Goal: Information Seeking & Learning: Learn about a topic

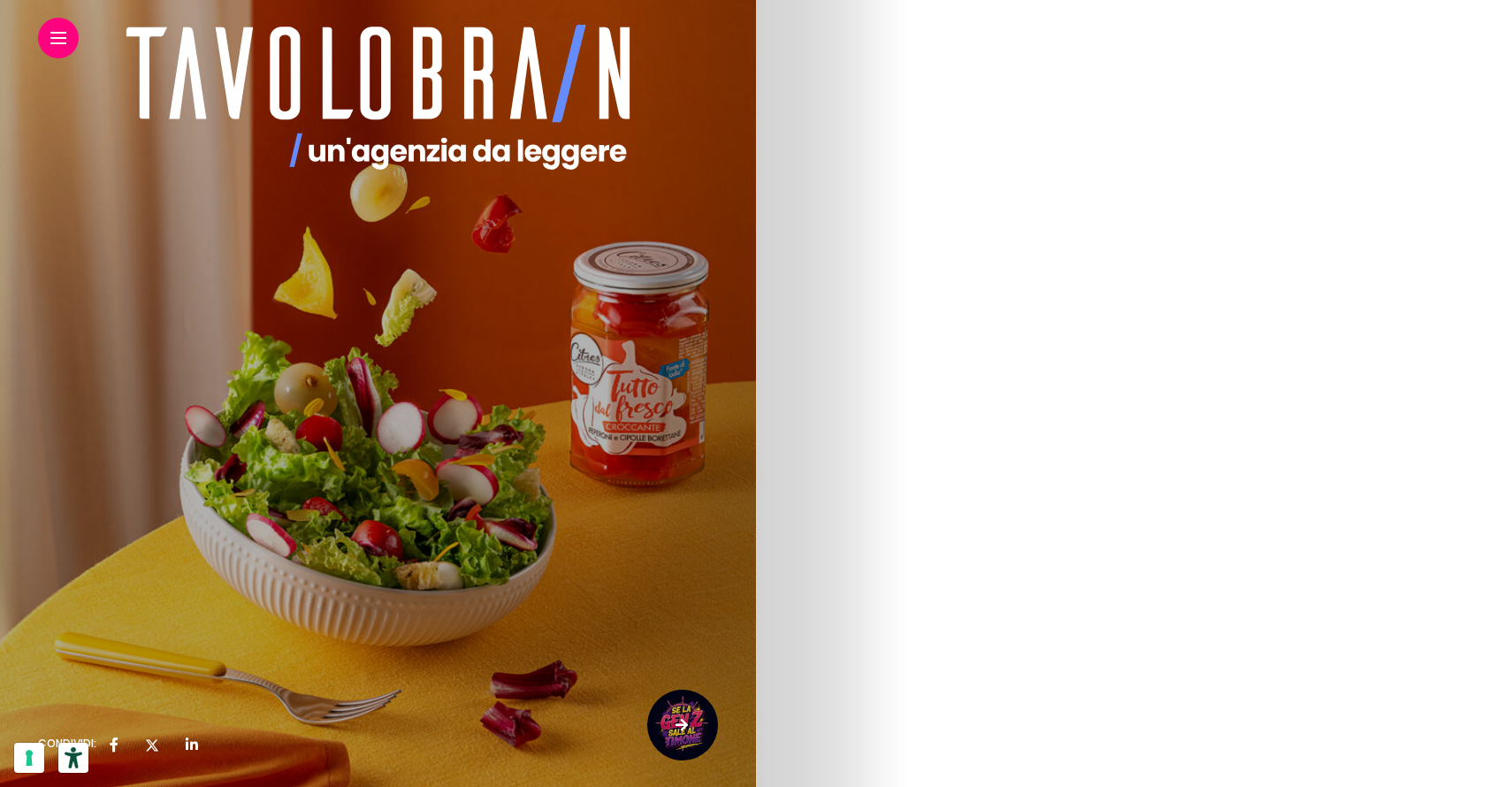
scroll to position [5683, 0]
click at [202, 448] on link "Il marketing delle mamme" at bounding box center [120, 457] width 165 height 17
click at [553, 60] on icon at bounding box center [378, 96] width 527 height 159
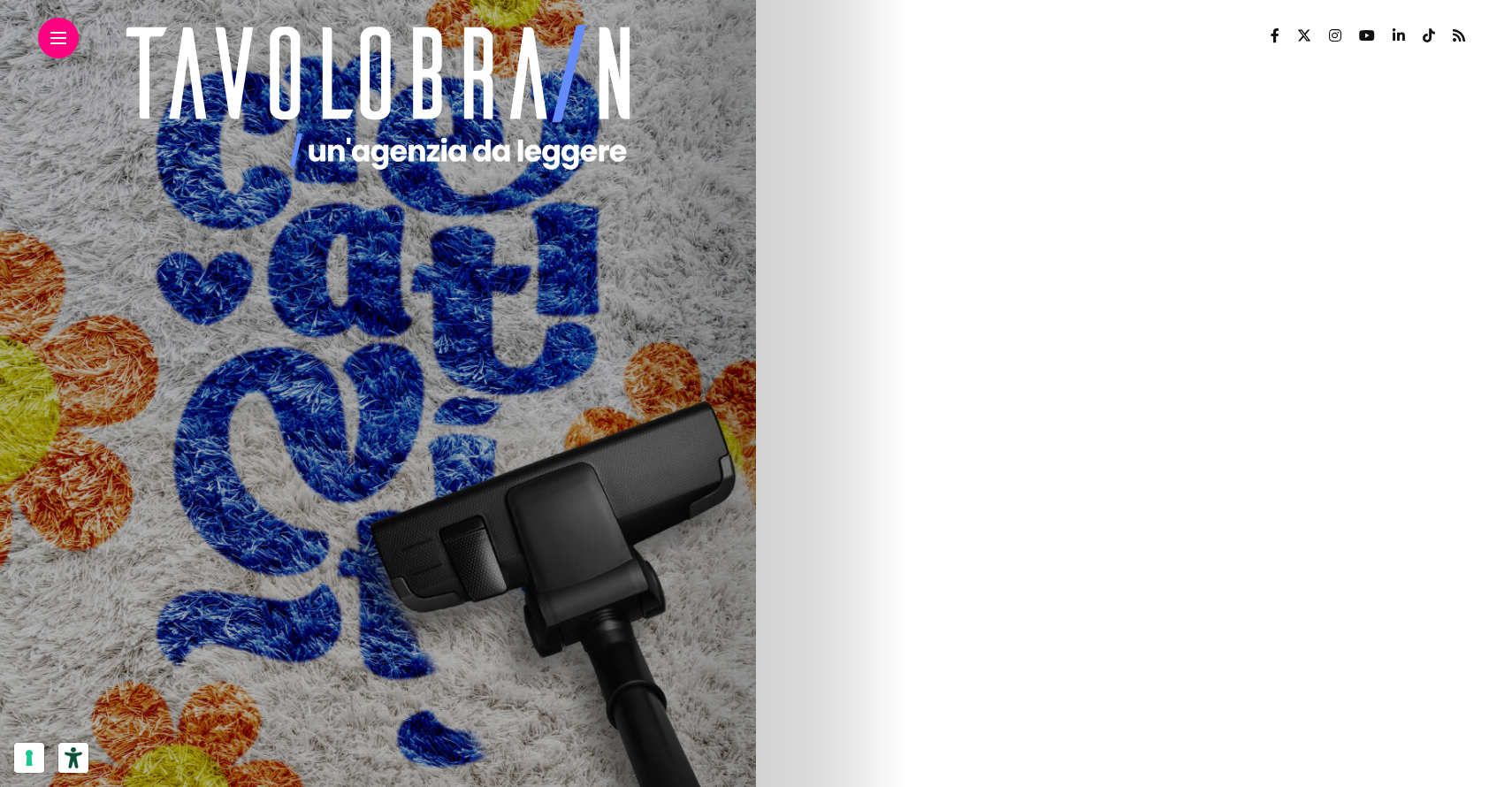
click at [583, 177] on p "Chiamarlo così significa aspettarsi che sia un luogo in cui parlare liberamente…" at bounding box center [311, 243] width 545 height 181
click at [648, 289] on icon "button" at bounding box center [643, 294] width 10 height 12
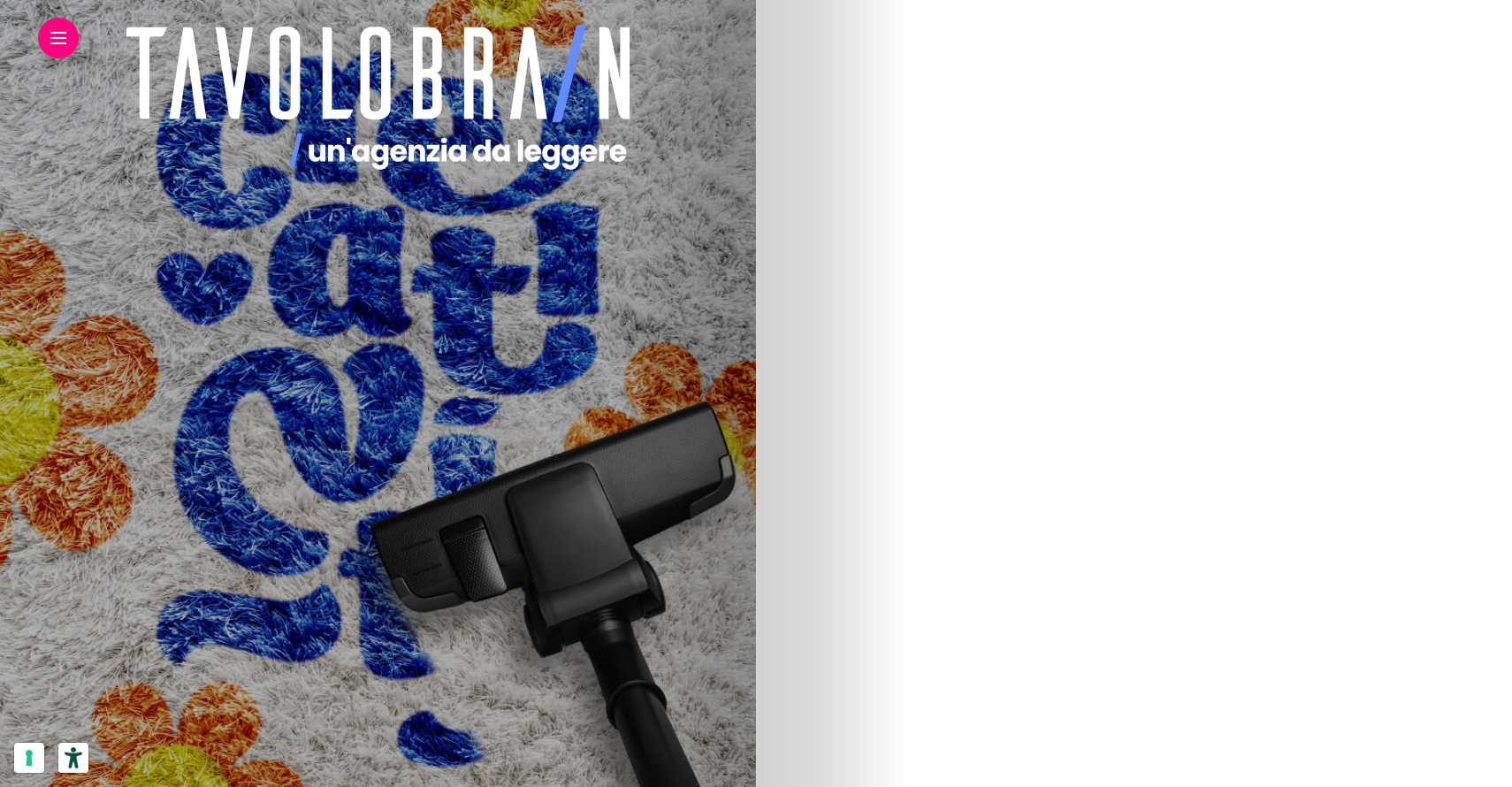
click at [648, 289] on icon "button" at bounding box center [643, 294] width 10 height 12
click at [262, 167] on link "Il food cambierà ancora" at bounding box center [150, 166] width 223 height 35
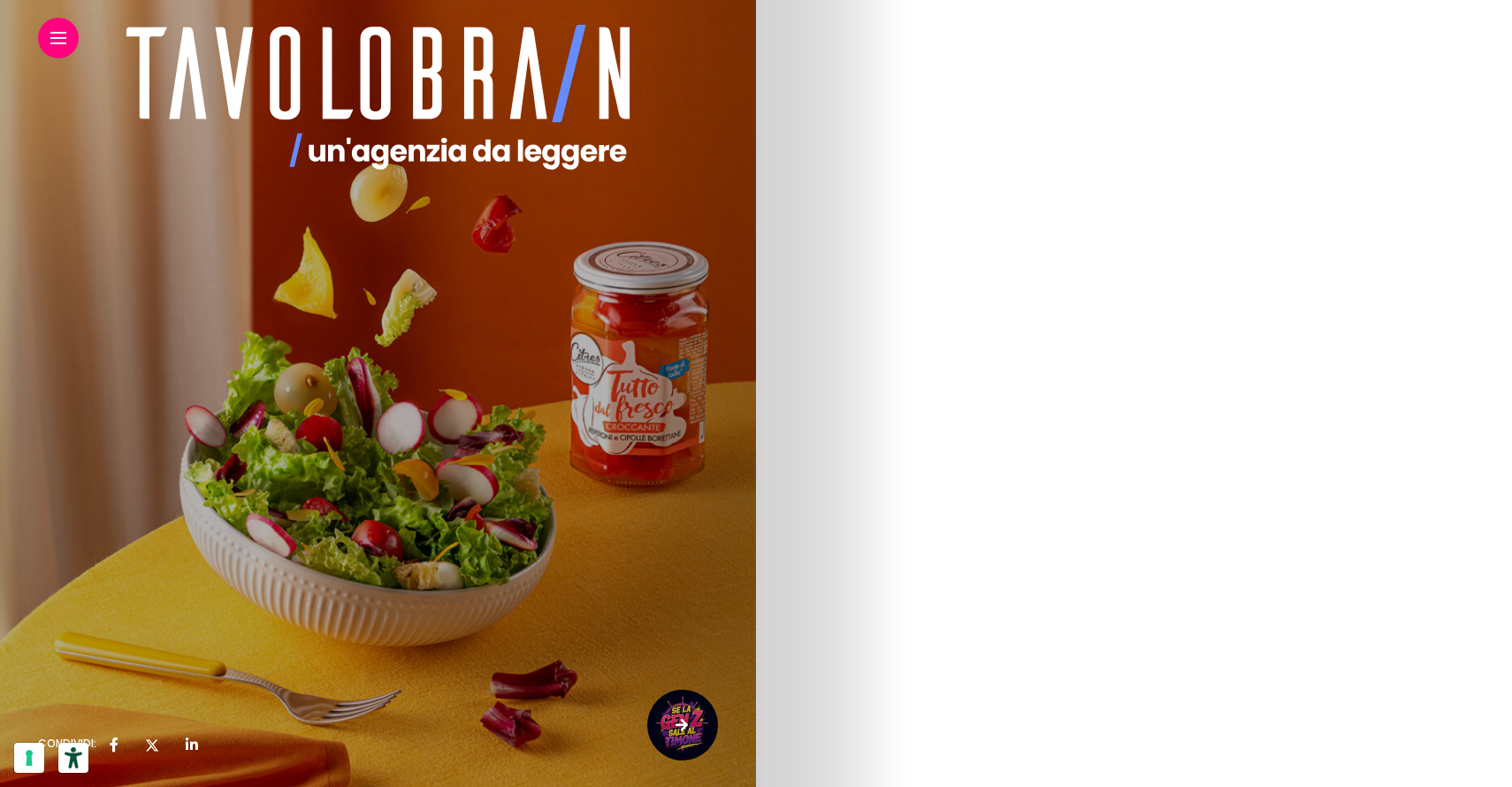
scroll to position [2703, 0]
